Goal: Transaction & Acquisition: Purchase product/service

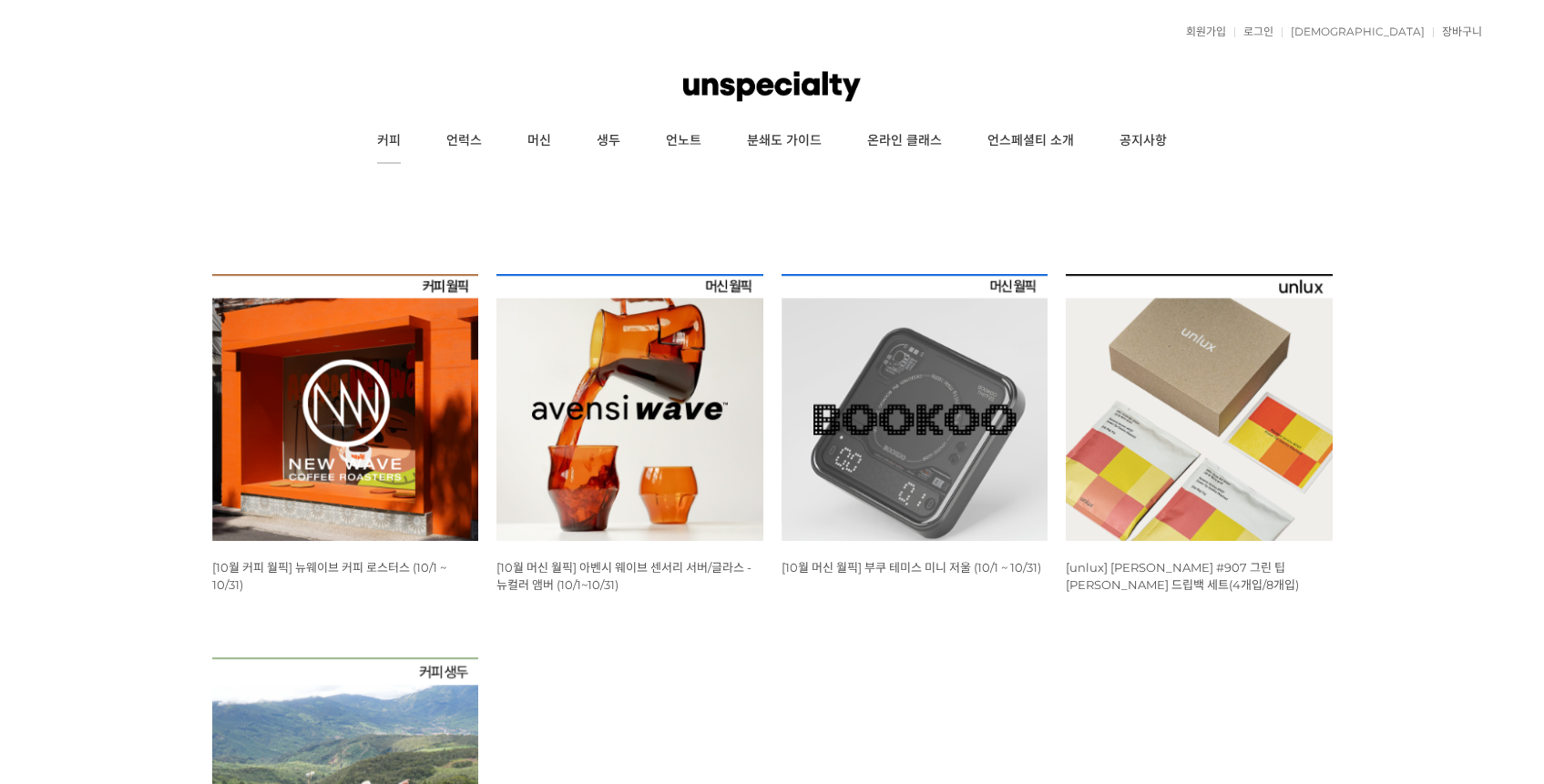
click at [380, 148] on link "커피" at bounding box center [389, 141] width 70 height 46
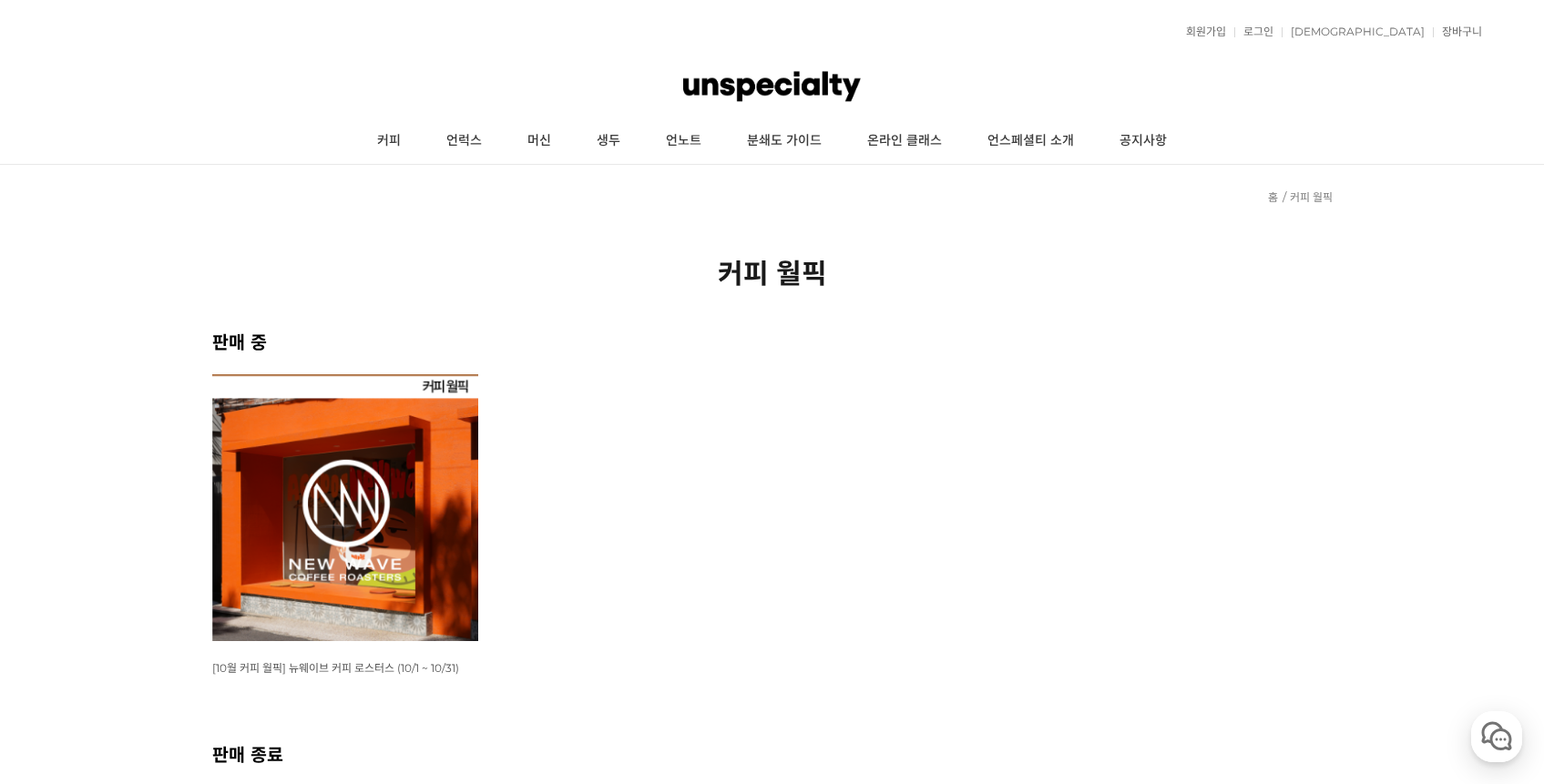
click at [352, 460] on img at bounding box center [346, 508] width 267 height 267
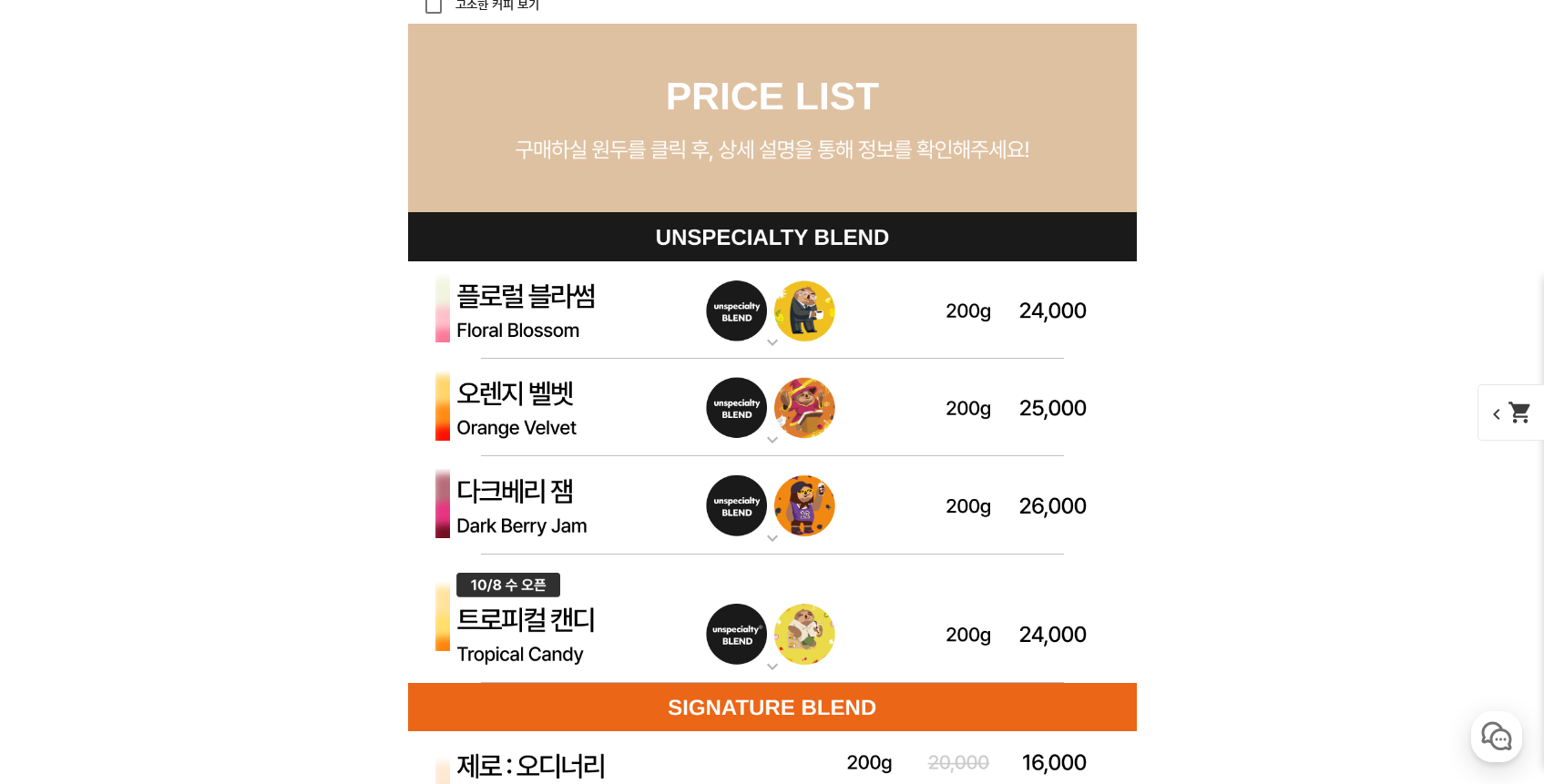
scroll to position [5060, 0]
